Goal: Transaction & Acquisition: Download file/media

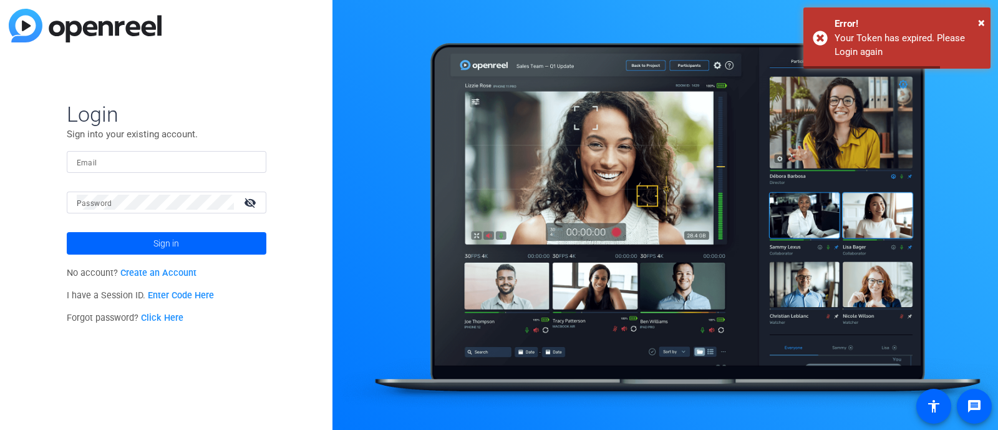
click at [127, 165] on input "Email" at bounding box center [167, 161] width 180 height 15
type input "aruperto@kpaonline.com"
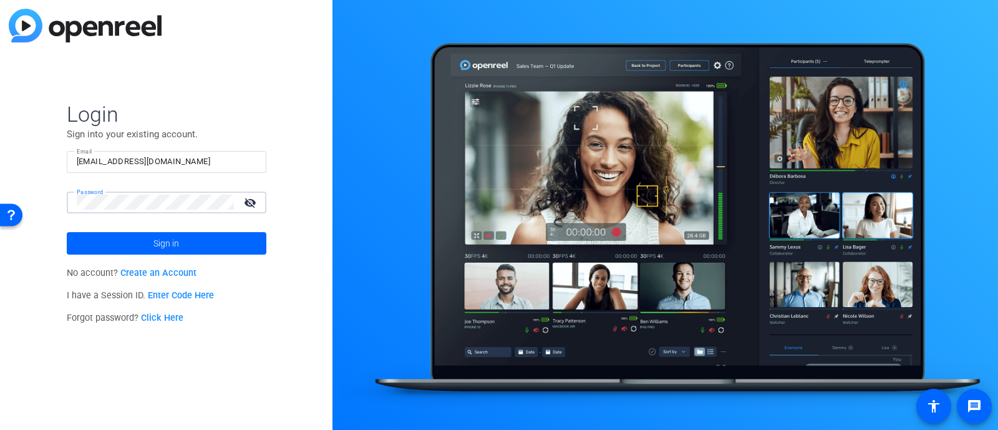
click at [67, 232] on button "Sign in" at bounding box center [167, 243] width 200 height 22
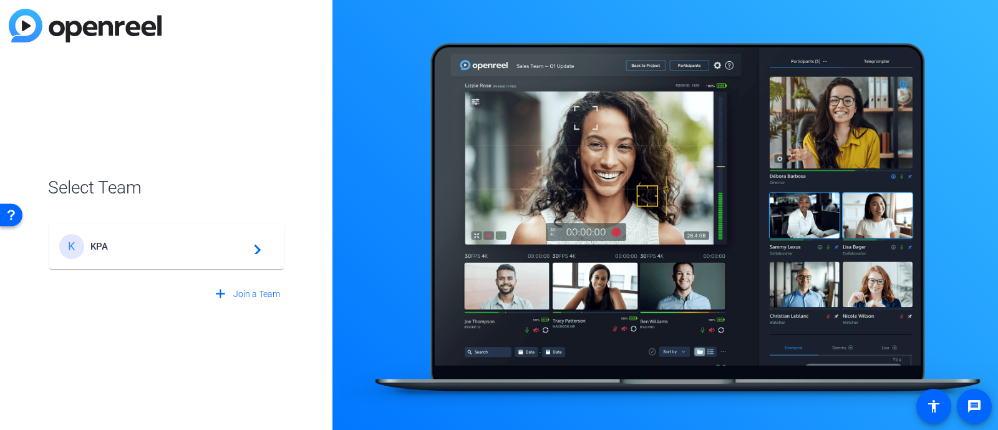
click at [181, 251] on span "KPA" at bounding box center [168, 246] width 156 height 11
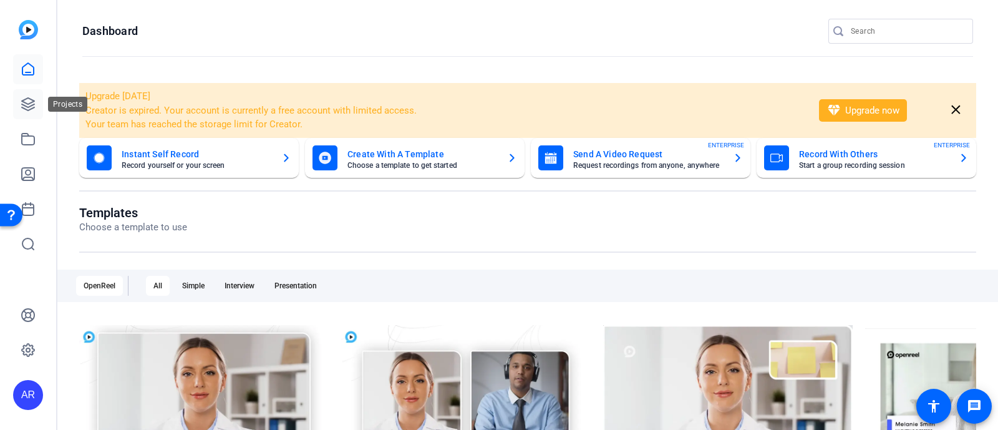
click at [23, 104] on icon at bounding box center [28, 104] width 12 height 12
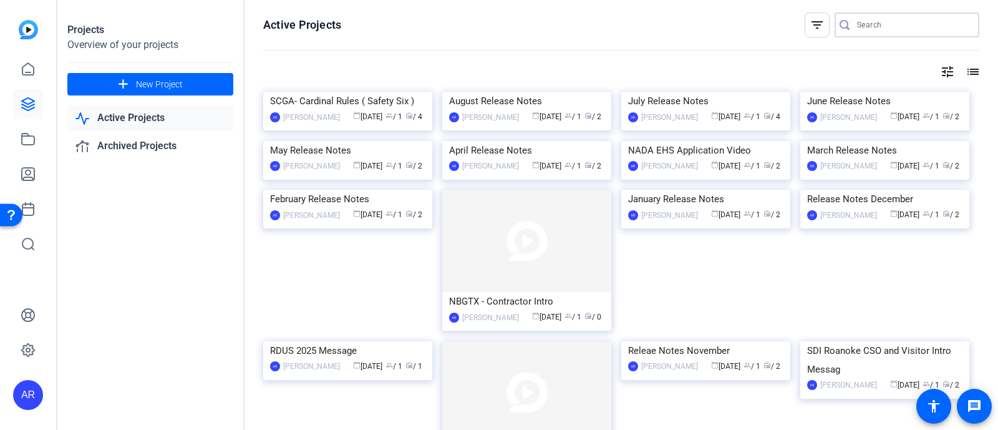
click at [857, 29] on input "Search" at bounding box center [913, 24] width 112 height 15
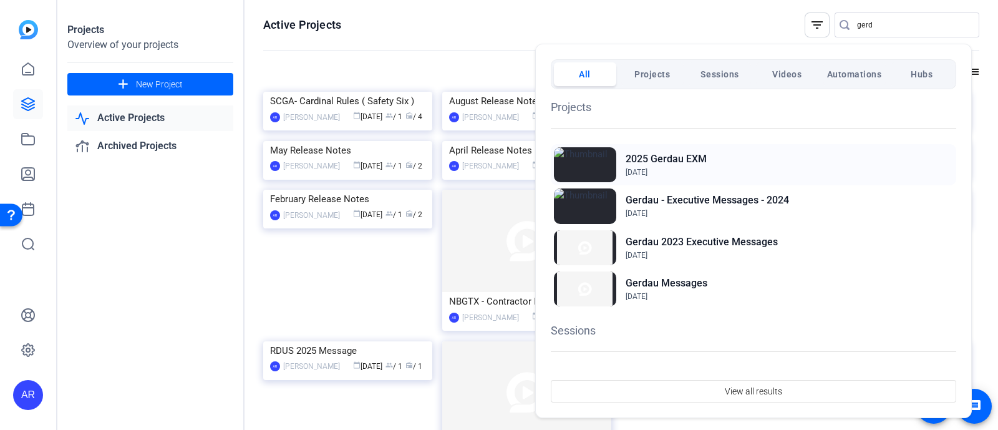
click at [714, 147] on div "2025 Gerdau EXM Nov 5, 2024" at bounding box center [753, 164] width 405 height 41
click at [871, 23] on div at bounding box center [499, 215] width 998 height 430
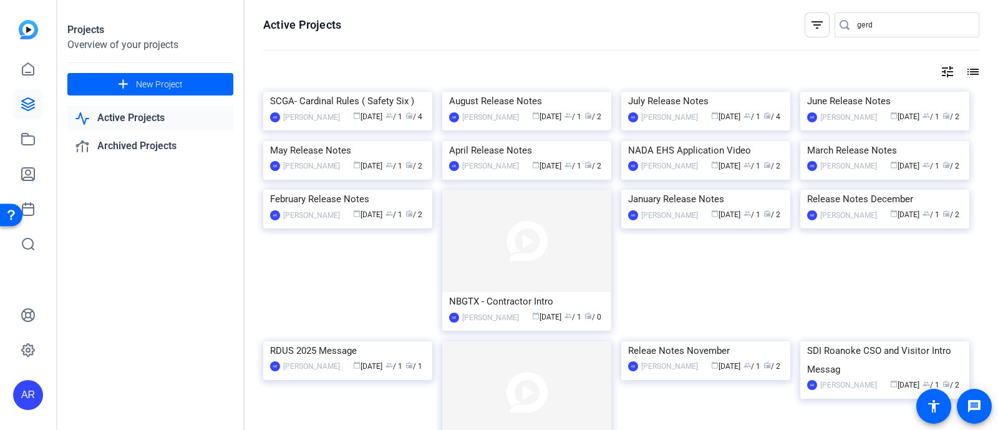
click at [871, 23] on input "gerd" at bounding box center [913, 24] width 112 height 15
type input "g"
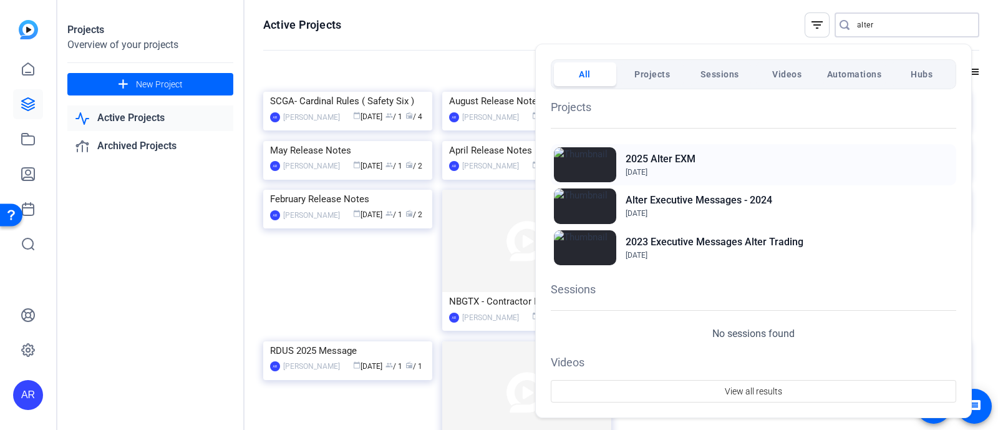
click at [728, 160] on div "2025 Alter EXM Nov 5, 2024" at bounding box center [753, 164] width 405 height 41
click at [666, 0] on div at bounding box center [499, 215] width 998 height 430
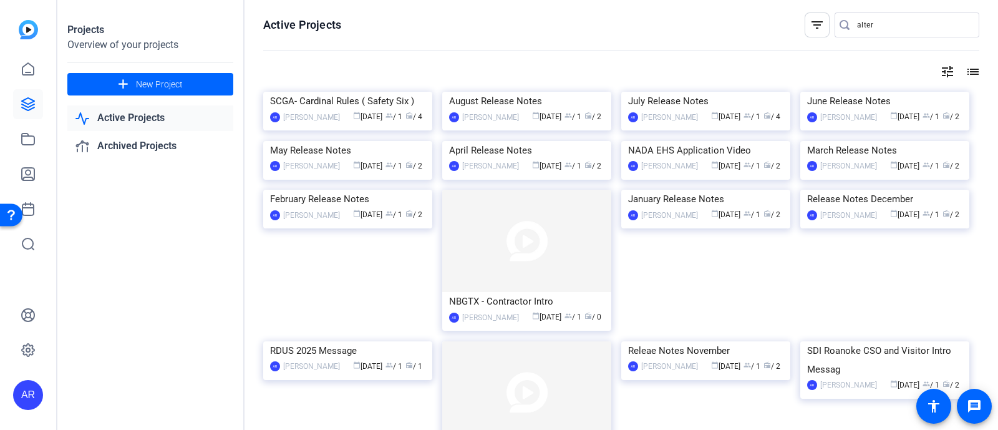
click at [867, 22] on input "alter" at bounding box center [913, 24] width 112 height 15
type input "a"
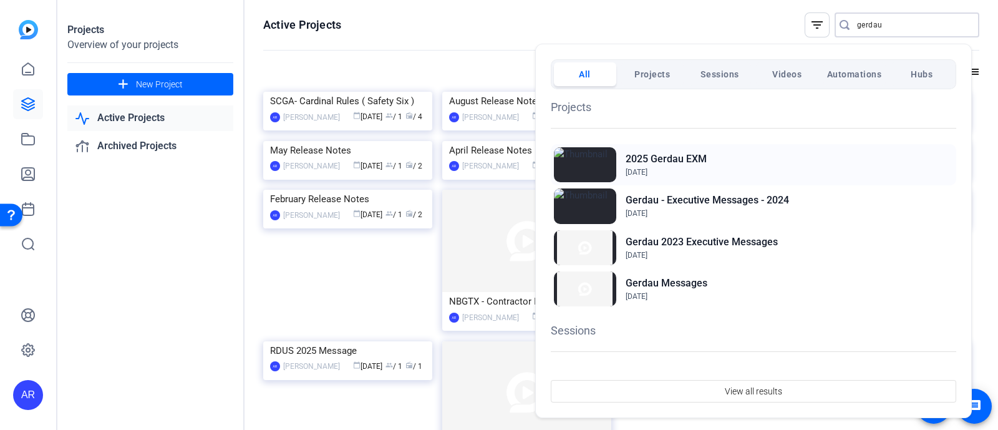
type input "gerdau"
click at [716, 154] on div "2025 Gerdau EXM Nov 5, 2024" at bounding box center [753, 164] width 405 height 41
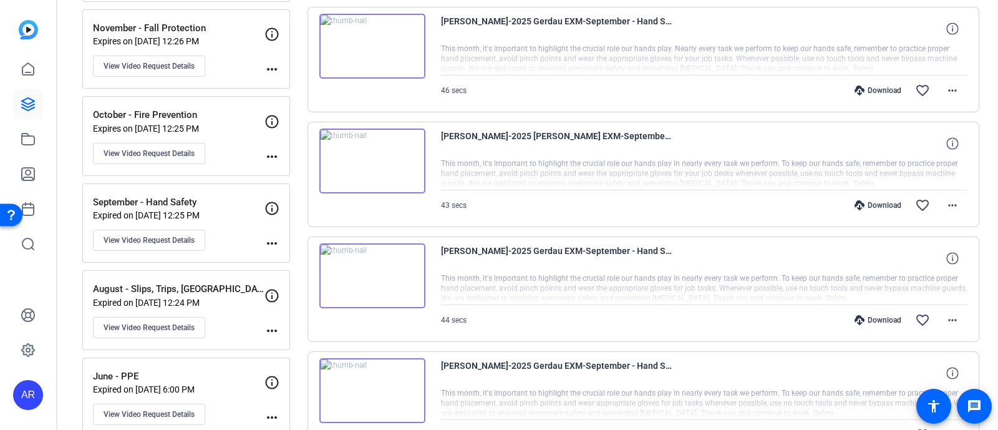
scroll to position [268, 0]
click at [207, 26] on p "November - Fall Protection" at bounding box center [178, 28] width 171 height 14
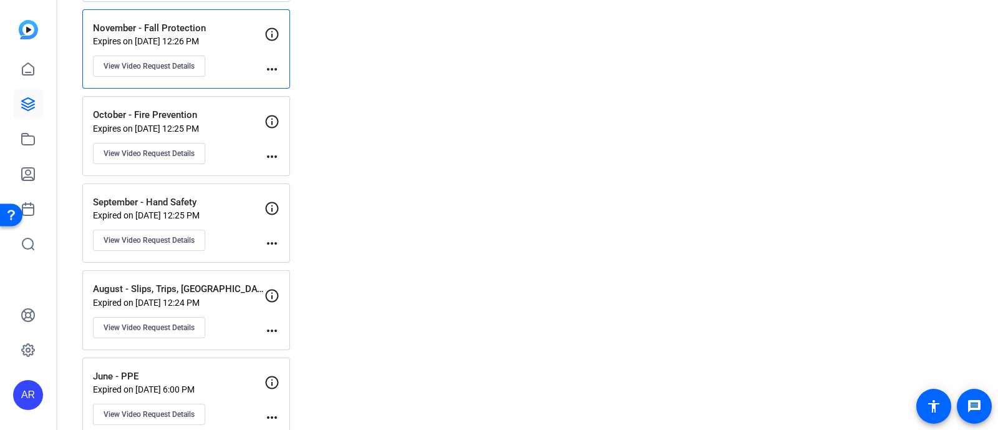
scroll to position [32, 0]
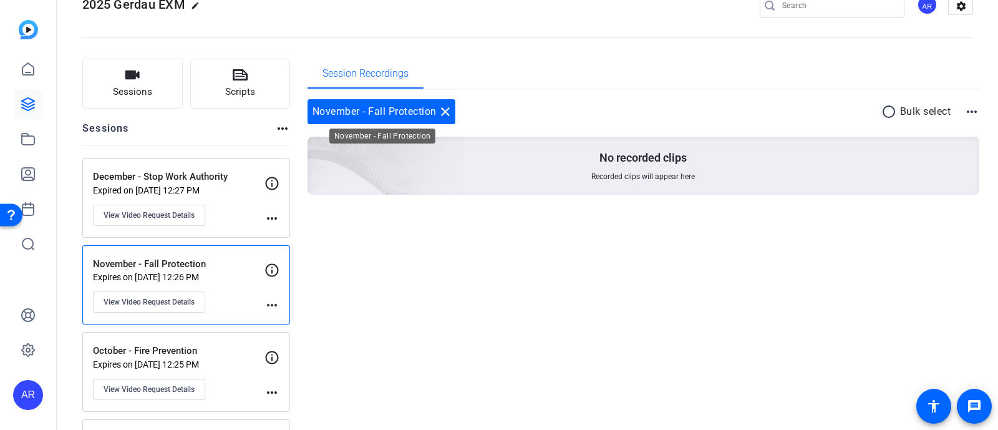
click at [442, 110] on mat-icon "close" at bounding box center [445, 111] width 15 height 15
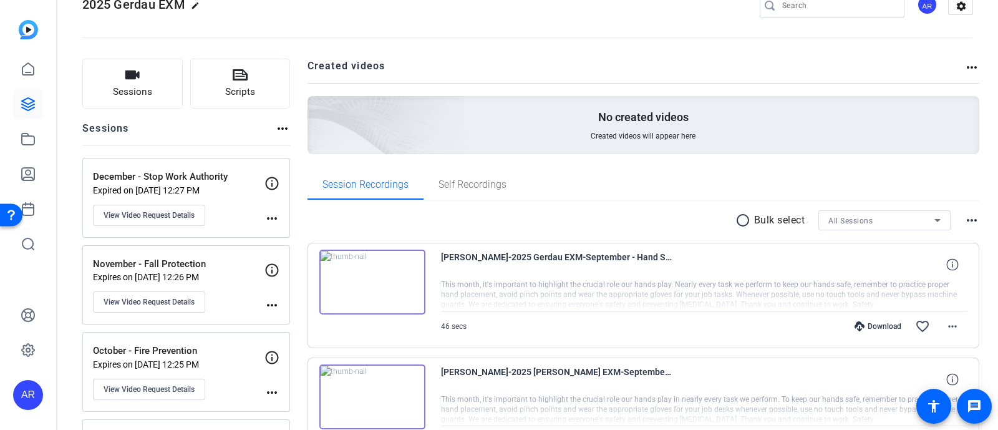
scroll to position [0, 0]
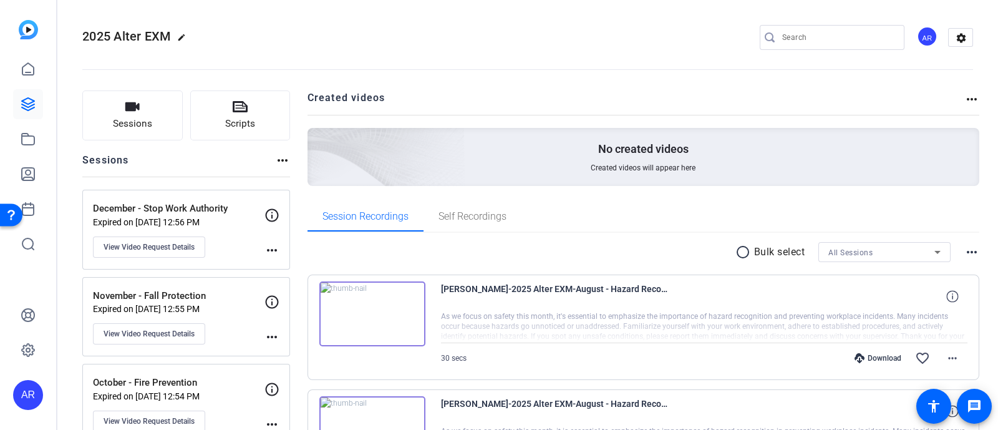
click at [225, 319] on div "November - Fall Protection Expired on Jun 30, 2025 @ 12:55 PM View Video Reques…" at bounding box center [178, 317] width 171 height 56
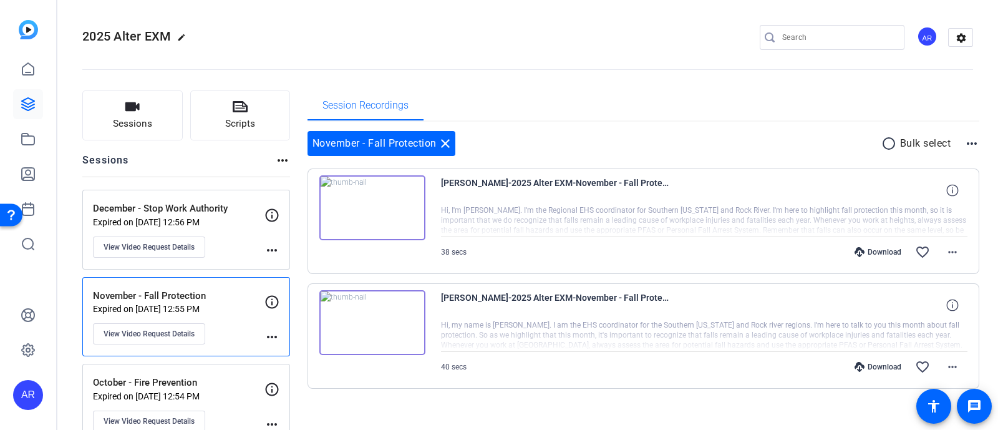
click at [224, 253] on div "December - Stop Work Authority Expired on Jun 30, 2025 @ 12:56 PM View Video Re…" at bounding box center [178, 229] width 171 height 56
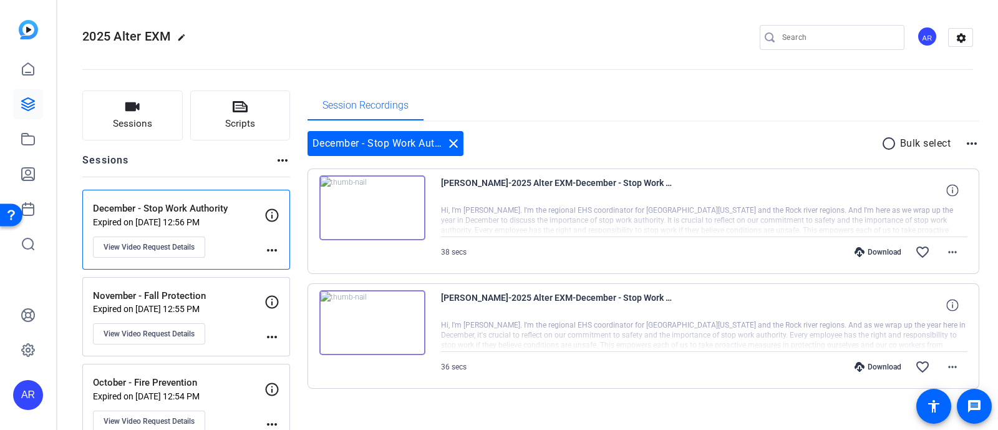
click at [231, 402] on div "October - Fire Prevention Expired on Sep 16, 2025 @ 12:54 PM View Video Request…" at bounding box center [178, 403] width 171 height 56
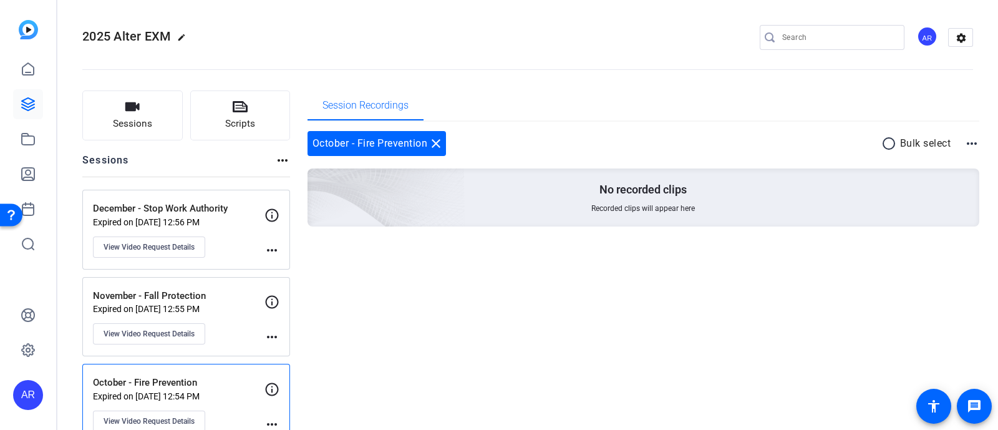
click at [233, 331] on div "November - Fall Protection Expired on Jun 30, 2025 @ 12:55 PM View Video Reques…" at bounding box center [178, 317] width 171 height 56
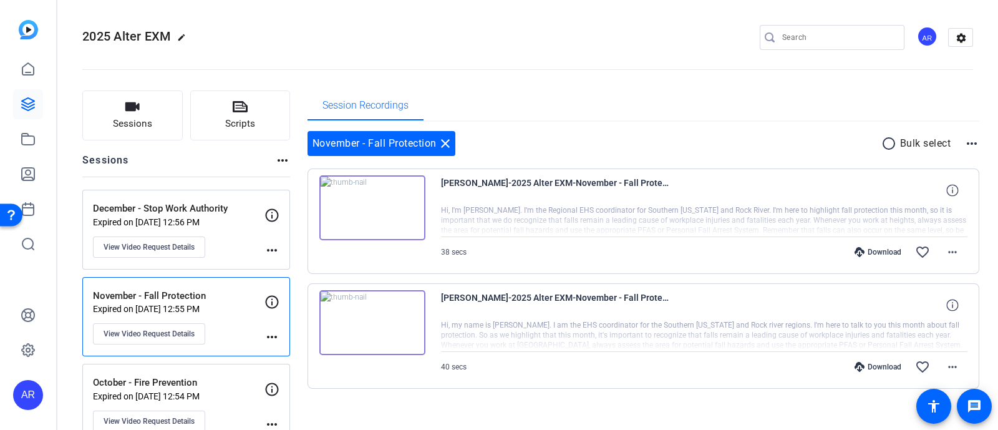
click at [228, 246] on div "December - Stop Work Authority Expired on Jun 30, 2025 @ 12:56 PM View Video Re…" at bounding box center [178, 229] width 171 height 56
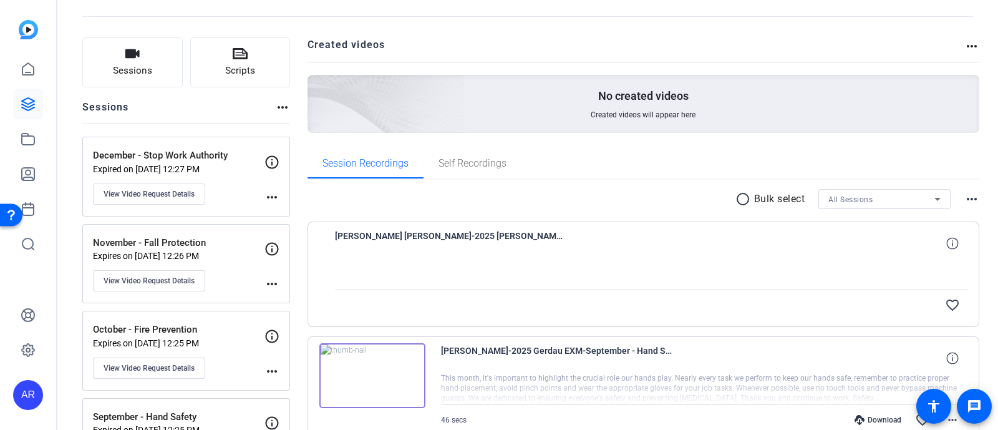
scroll to position [54, 0]
click at [225, 250] on p "Expires on [DATE] 12:26 PM" at bounding box center [178, 255] width 171 height 10
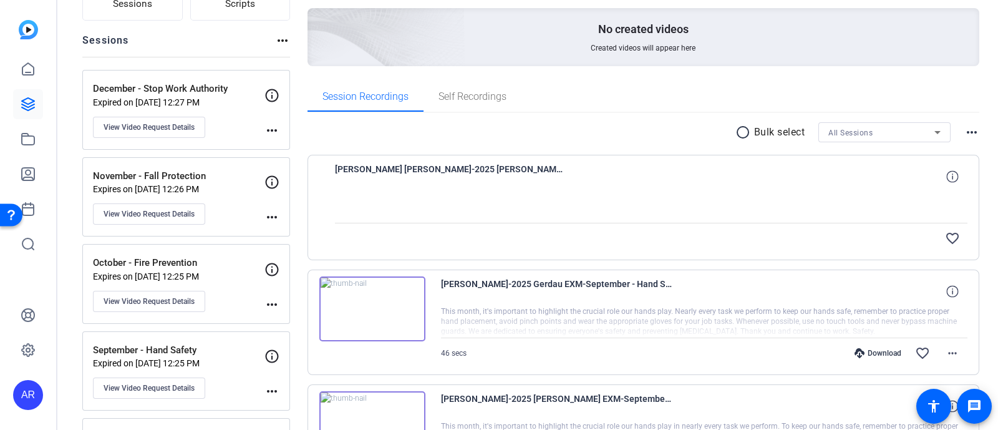
scroll to position [121, 0]
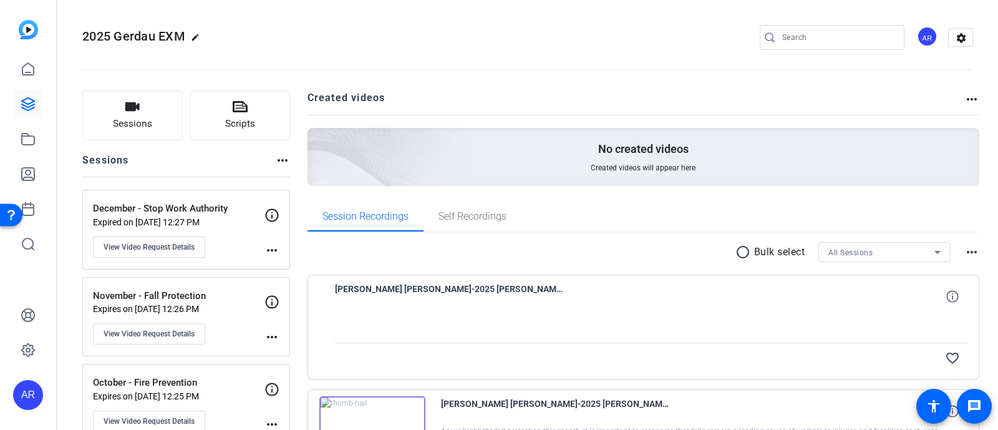
scroll to position [160, 0]
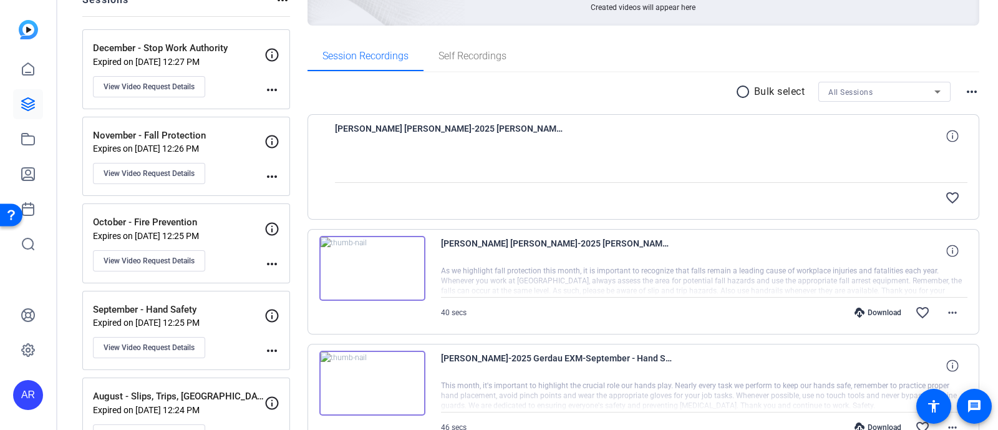
click at [373, 265] on img at bounding box center [372, 268] width 106 height 65
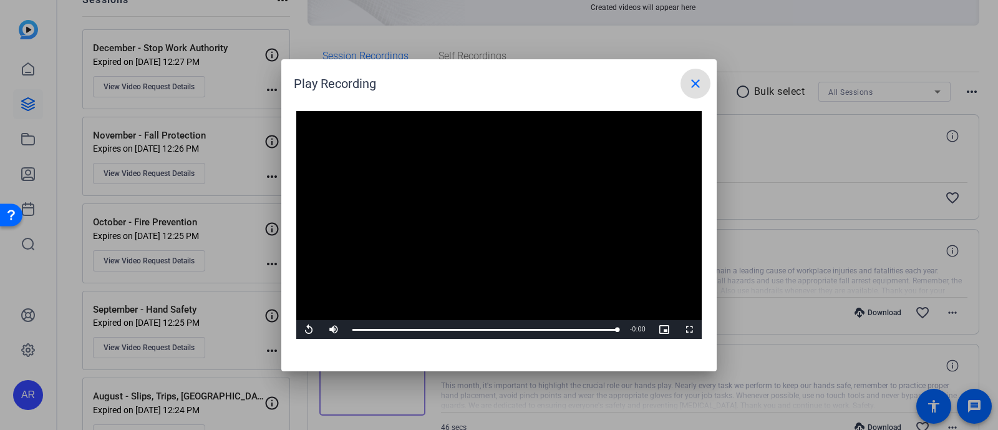
click at [691, 83] on mat-icon "close" at bounding box center [695, 83] width 15 height 15
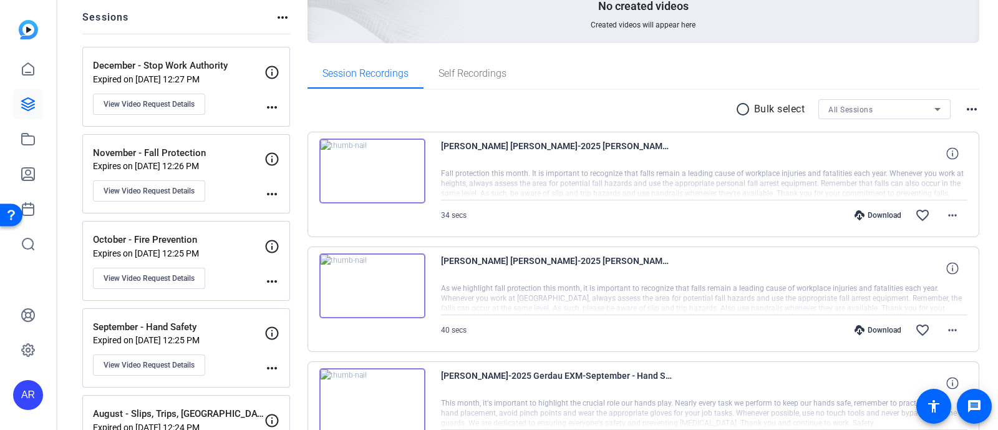
scroll to position [143, 0]
click at [367, 167] on img at bounding box center [372, 170] width 106 height 65
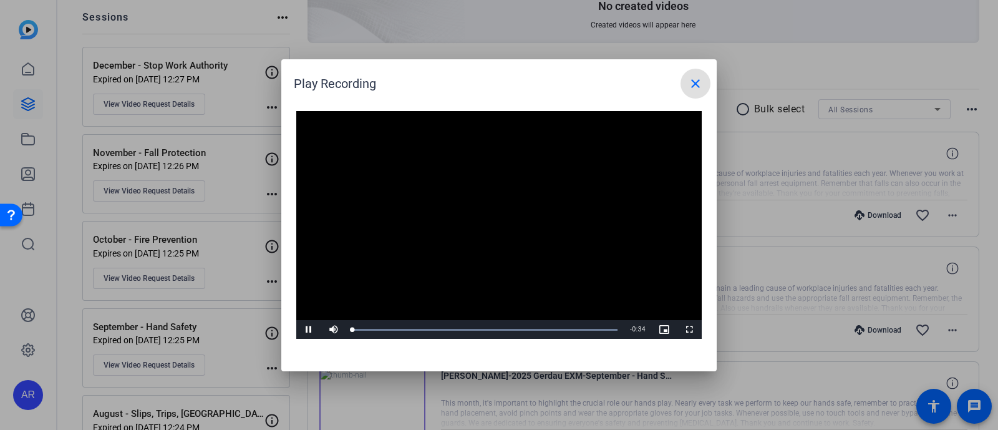
click at [489, 220] on video "Video Player" at bounding box center [498, 225] width 405 height 228
click at [312, 329] on span "Video Player" at bounding box center [308, 329] width 25 height 0
click at [353, 331] on div "Loaded : 100.00% 0:00 0:00" at bounding box center [485, 329] width 278 height 19
click at [688, 83] on mat-icon "close" at bounding box center [695, 83] width 15 height 15
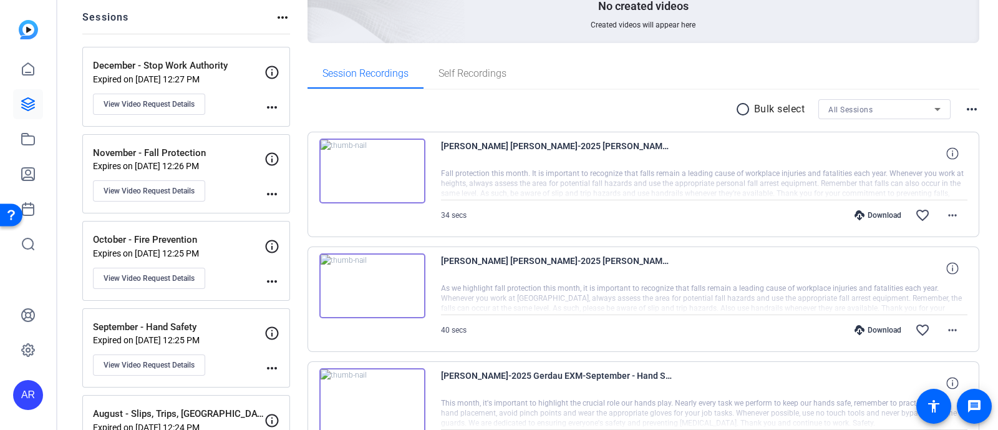
click at [370, 279] on img at bounding box center [372, 285] width 106 height 65
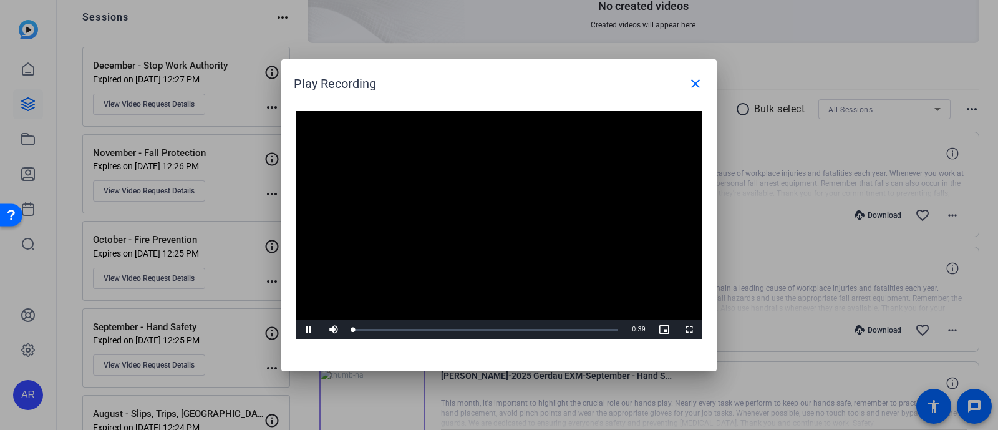
click at [497, 201] on video "Video Player" at bounding box center [498, 225] width 405 height 228
click at [310, 329] on span "Video Player" at bounding box center [308, 329] width 25 height 0
click at [695, 88] on mat-icon "close" at bounding box center [695, 83] width 15 height 15
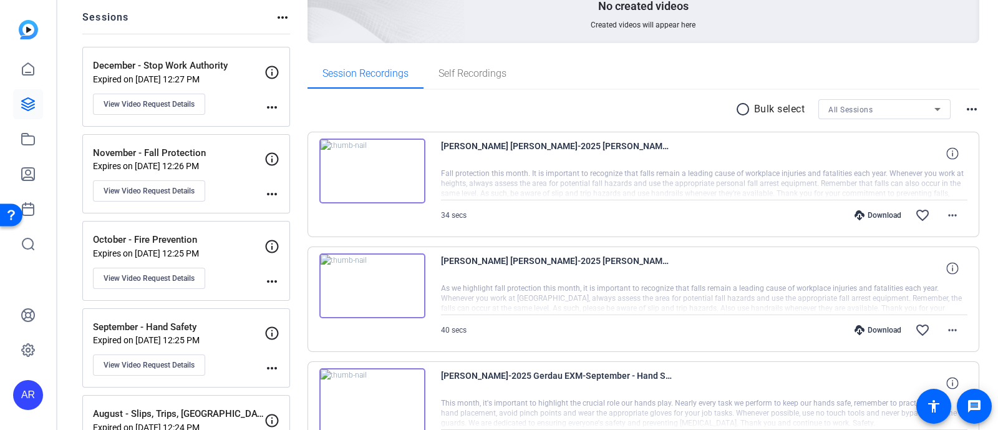
click at [370, 172] on img at bounding box center [372, 170] width 106 height 65
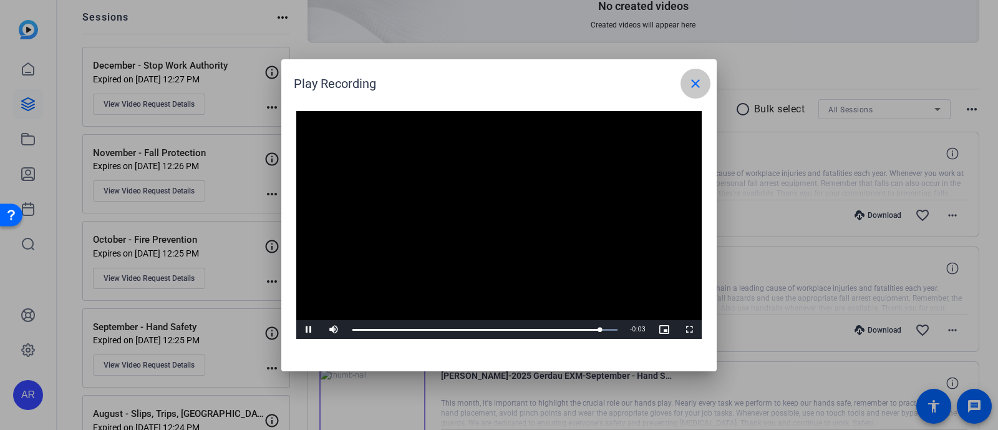
click at [690, 83] on mat-icon "close" at bounding box center [695, 83] width 15 height 15
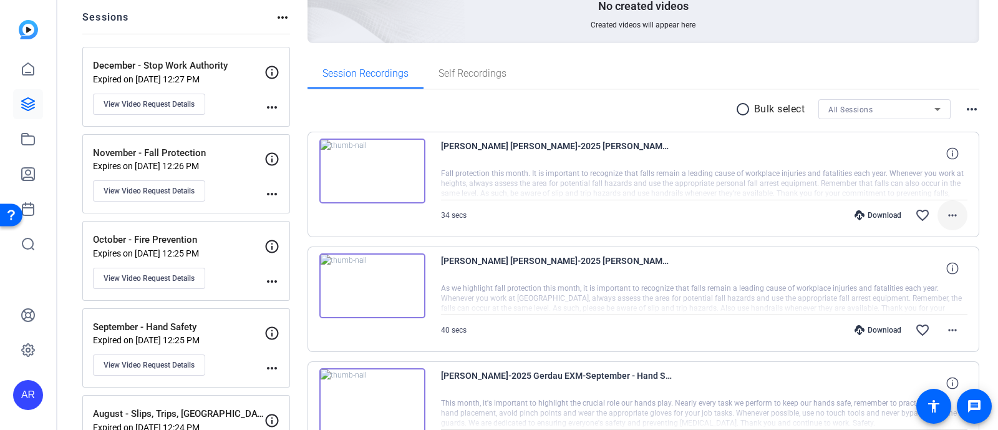
click at [945, 211] on mat-icon "more_horiz" at bounding box center [952, 215] width 15 height 15
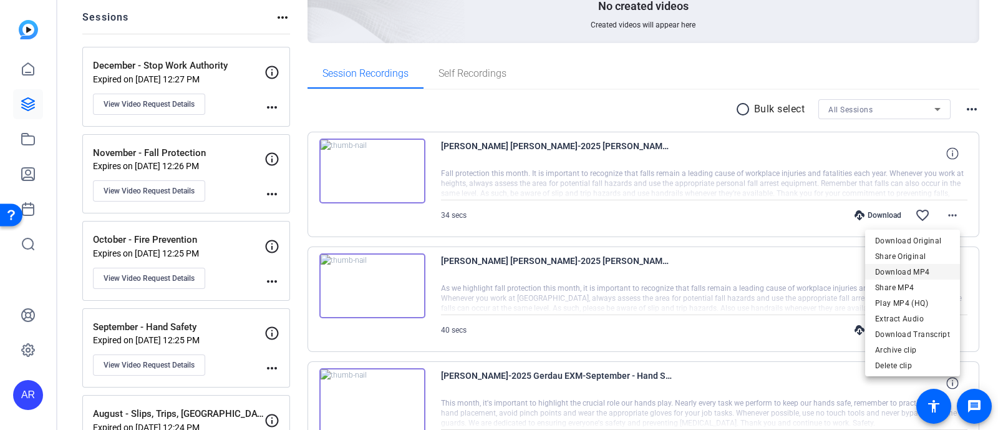
click at [911, 264] on button "Download MP4" at bounding box center [912, 272] width 95 height 16
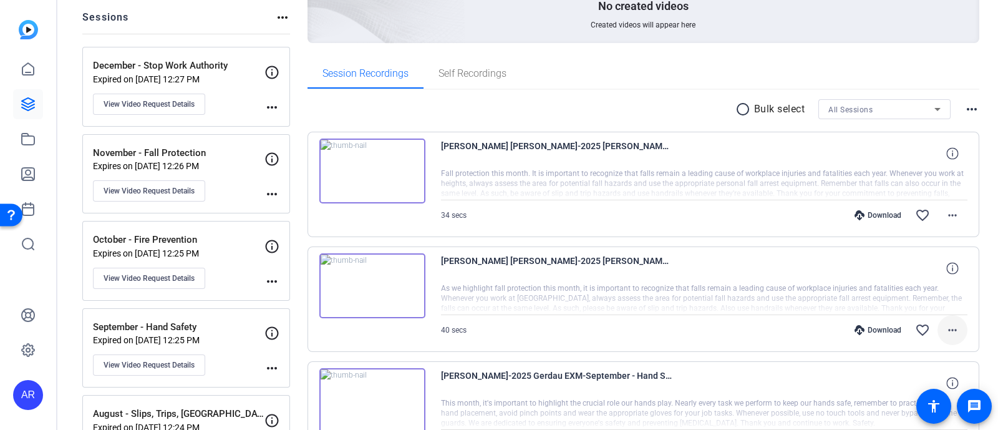
click at [945, 322] on mat-icon "more_horiz" at bounding box center [952, 329] width 15 height 15
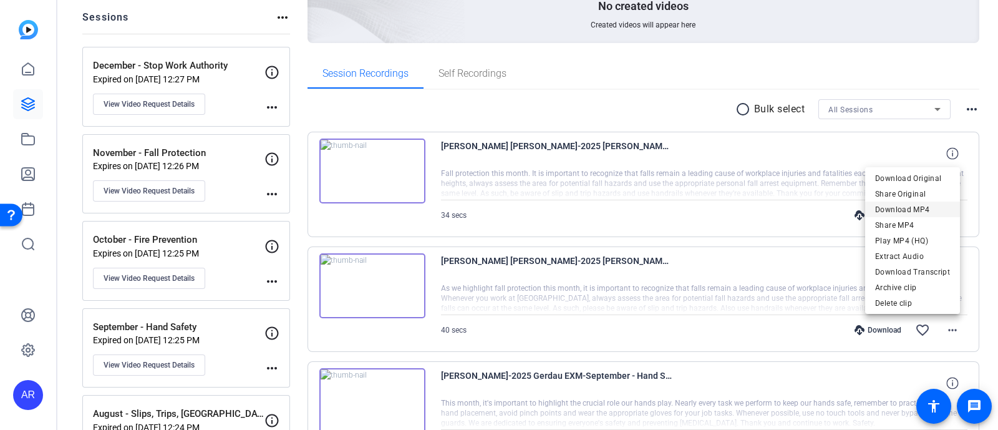
click at [933, 213] on span "Download MP4" at bounding box center [912, 209] width 75 height 15
